Goal: Task Accomplishment & Management: Manage account settings

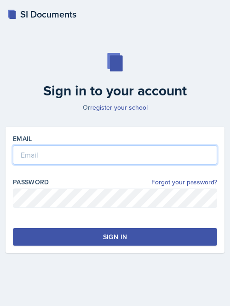
click at [111, 159] on input "email" at bounding box center [115, 154] width 205 height 19
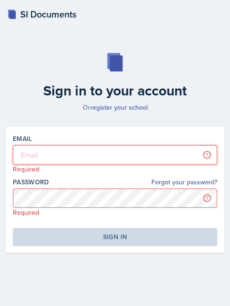
click at [62, 152] on input "email" at bounding box center [115, 154] width 205 height 19
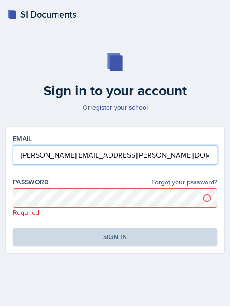
type input "[PERSON_NAME][EMAIL_ADDRESS][PERSON_NAME][DOMAIN_NAME]"
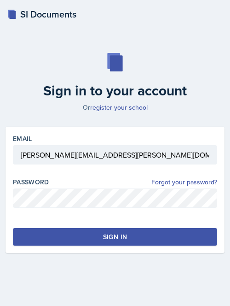
click at [100, 233] on button "Sign in" at bounding box center [115, 237] width 205 height 18
click at [102, 235] on button "Sign in" at bounding box center [115, 237] width 205 height 18
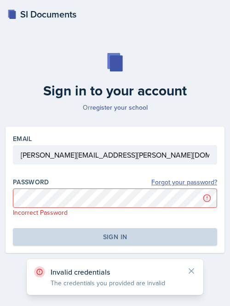
click at [186, 180] on link "Forgot your password?" at bounding box center [185, 182] width 66 height 10
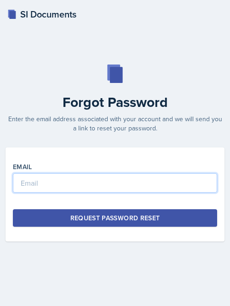
click at [107, 182] on input "email" at bounding box center [115, 182] width 205 height 19
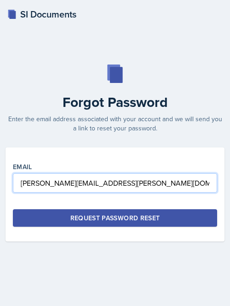
type input "[PERSON_NAME][EMAIL_ADDRESS][PERSON_NAME][DOMAIN_NAME]"
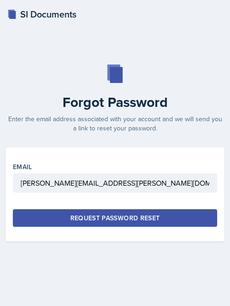
click at [119, 217] on div "Request Password Reset" at bounding box center [115, 217] width 90 height 9
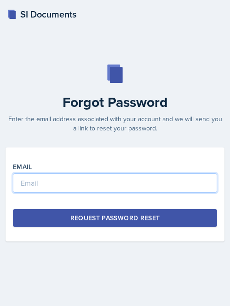
click at [76, 176] on input "email" at bounding box center [115, 182] width 205 height 19
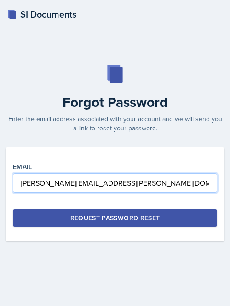
type input "[PERSON_NAME][EMAIL_ADDRESS][PERSON_NAME][DOMAIN_NAME]"
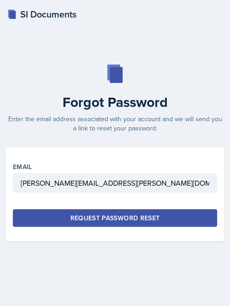
click at [103, 220] on div "Request Password Reset" at bounding box center [115, 217] width 90 height 9
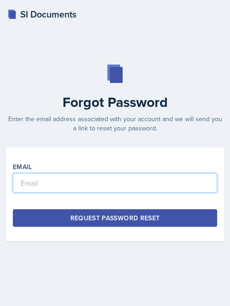
click at [108, 181] on input "email" at bounding box center [115, 182] width 205 height 19
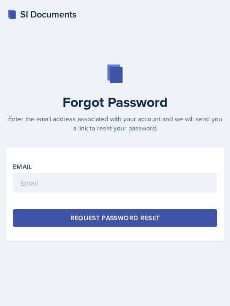
drag, startPoint x: 108, startPoint y: 181, endPoint x: 53, endPoint y: 39, distance: 151.8
click at [53, 39] on div "SI Documents Forgot Password Enter the email address associated with your accou…" at bounding box center [115, 153] width 230 height 306
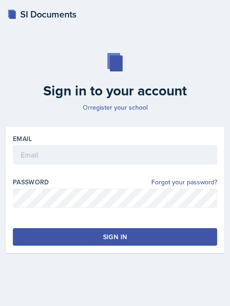
click at [106, 184] on div "Password Forgot your password?" at bounding box center [115, 181] width 205 height 9
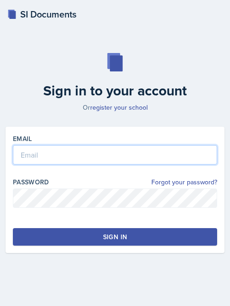
drag, startPoint x: 103, startPoint y: 150, endPoint x: 60, endPoint y: 154, distance: 42.6
click at [60, 154] on input "email" at bounding box center [115, 154] width 205 height 19
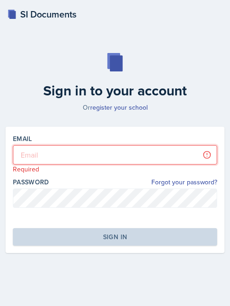
click at [76, 160] on input "email" at bounding box center [115, 154] width 205 height 19
click at [74, 158] on input "email" at bounding box center [115, 154] width 205 height 19
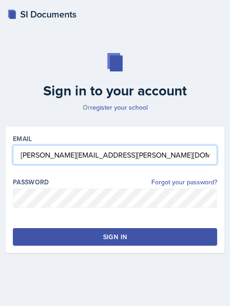
type input "[PERSON_NAME][EMAIL_ADDRESS][PERSON_NAME][DOMAIN_NAME]"
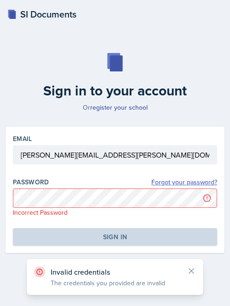
click at [168, 185] on link "Forgot your password?" at bounding box center [185, 182] width 66 height 10
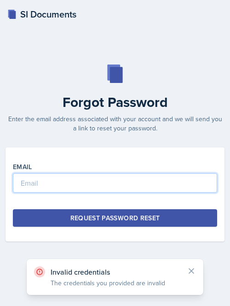
click at [79, 184] on input "email" at bounding box center [115, 182] width 205 height 19
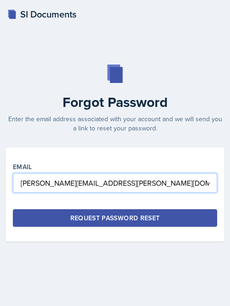
type input "[PERSON_NAME][EMAIL_ADDRESS][PERSON_NAME][DOMAIN_NAME]"
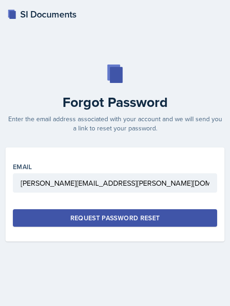
click at [98, 209] on button "Request Password Reset" at bounding box center [115, 218] width 205 height 18
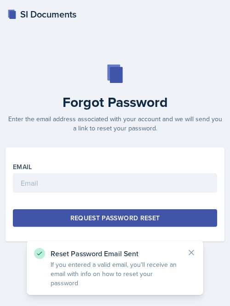
click at [103, 255] on p "Reset Password Email Sent" at bounding box center [115, 253] width 129 height 9
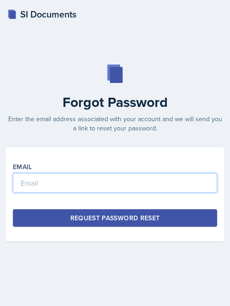
click at [35, 184] on input "email" at bounding box center [115, 182] width 205 height 19
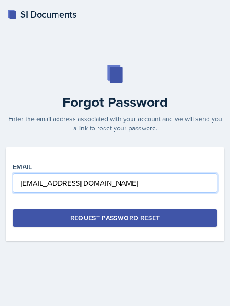
type input "[EMAIL_ADDRESS][DOMAIN_NAME]"
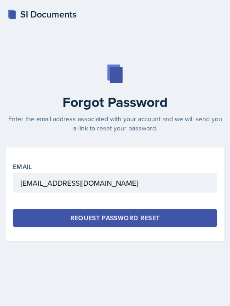
click at [40, 226] on button "Request Password Reset" at bounding box center [115, 218] width 205 height 18
